Goal: Check status: Check status

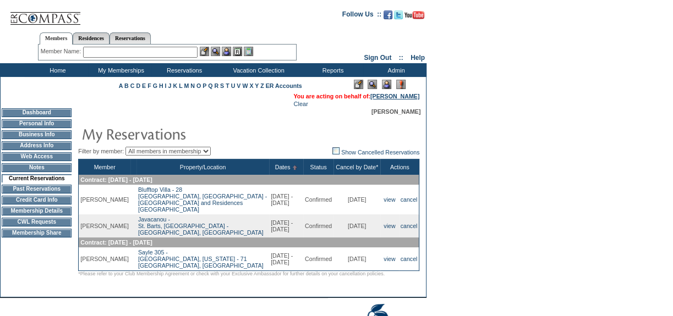
click at [383, 100] on link "[PERSON_NAME]" at bounding box center [394, 96] width 49 height 7
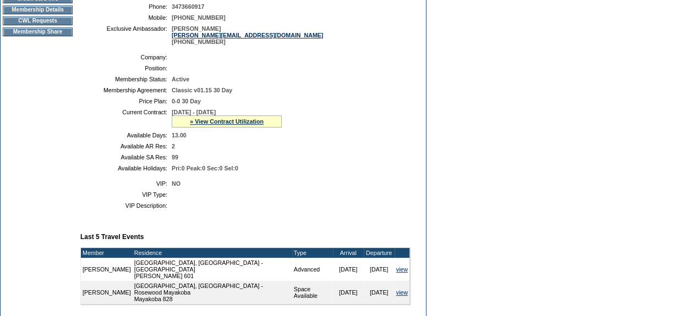
scroll to position [200, 0]
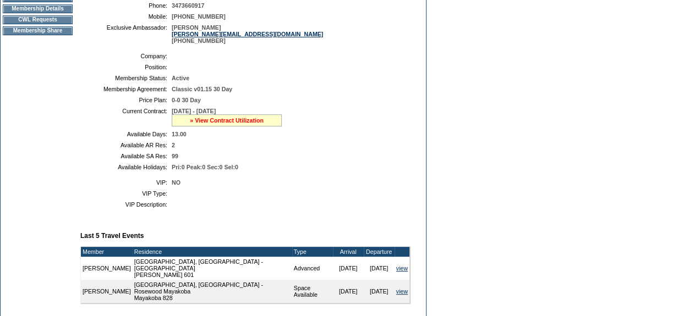
click at [249, 124] on link "» View Contract Utilization" at bounding box center [227, 120] width 74 height 7
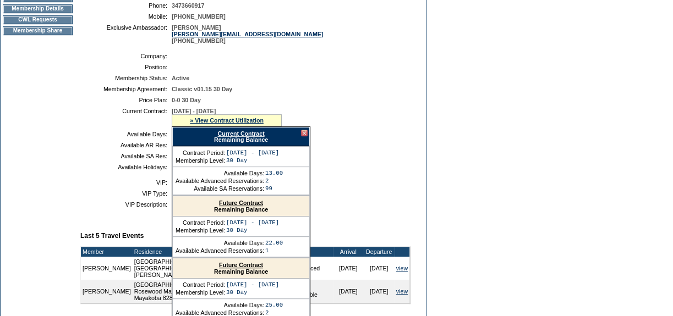
click at [244, 205] on link "Future Contract" at bounding box center [241, 203] width 44 height 7
click at [244, 206] on link "Future Contract" at bounding box center [241, 203] width 44 height 7
click at [238, 136] on link "Current Contract" at bounding box center [240, 133] width 47 height 7
click at [303, 135] on div at bounding box center [304, 133] width 7 height 7
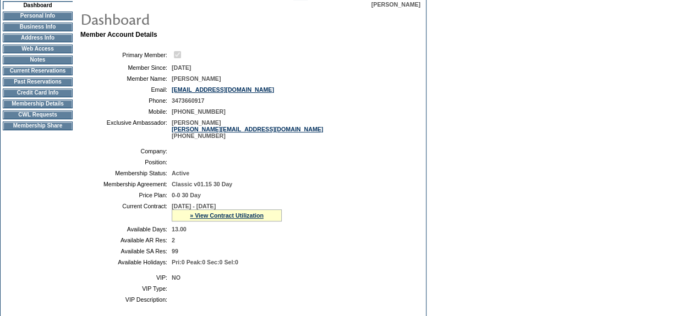
scroll to position [100, 0]
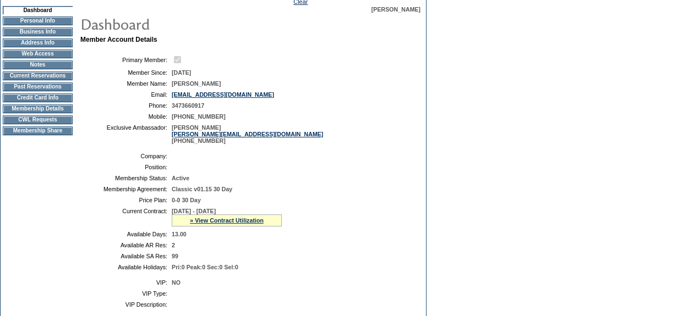
click at [60, 80] on td "Current Reservations" at bounding box center [38, 76] width 70 height 9
